Goal: Find specific page/section: Find specific page/section

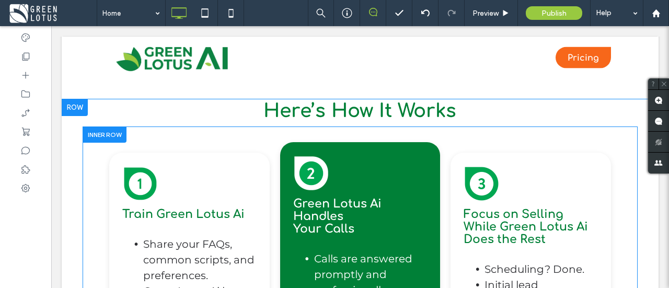
scroll to position [2562, 0]
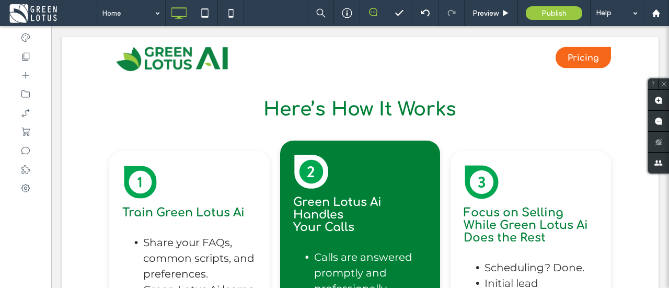
click at [19, 17] on span at bounding box center [52, 13] width 89 height 21
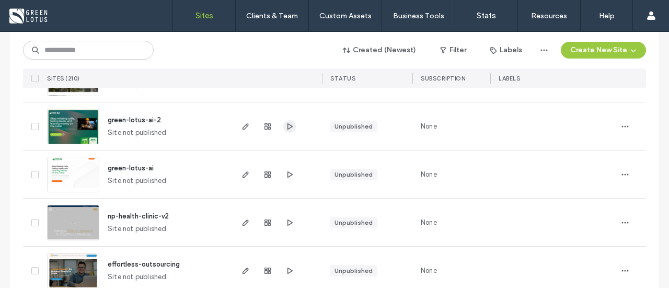
click at [288, 124] on use "button" at bounding box center [290, 126] width 5 height 6
click at [243, 173] on use "button" at bounding box center [246, 174] width 6 height 6
